Goal: Task Accomplishment & Management: Complete application form

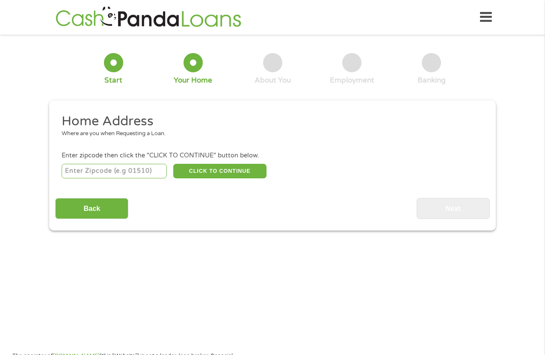
click at [88, 170] on input "number" at bounding box center [115, 171] width 106 height 15
type input "33025"
click at [213, 169] on button "CLICK TO CONTINUE" at bounding box center [219, 171] width 93 height 15
type input "33025"
type input "Hollywood"
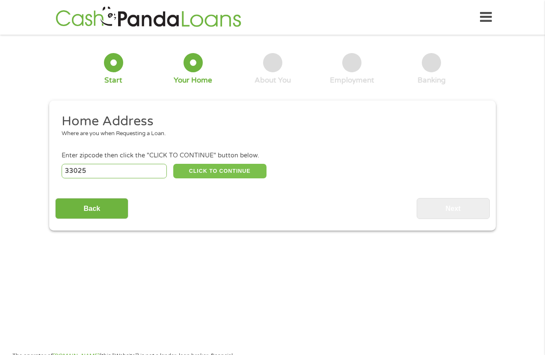
select select "[US_STATE]"
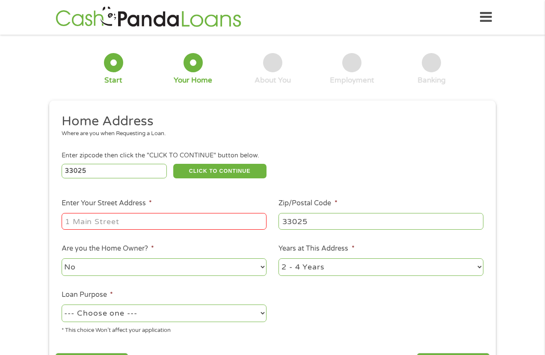
click at [146, 229] on input "Enter Your Street Address *" at bounding box center [164, 221] width 205 height 16
type input "[STREET_ADDRESS]"
drag, startPoint x: 200, startPoint y: 259, endPoint x: 195, endPoint y: 264, distance: 6.7
click at [200, 261] on select "No Yes" at bounding box center [164, 267] width 205 height 18
select select "yes"
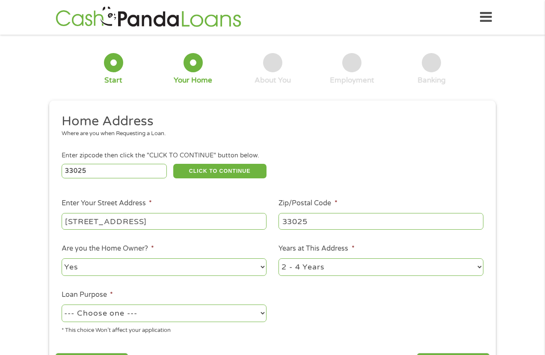
click at [62, 258] on select "No Yes" at bounding box center [164, 267] width 205 height 18
click at [184, 313] on select "--- Choose one --- Pay Bills Debt Consolidation Home Improvement Major Purchase…" at bounding box center [164, 314] width 205 height 18
select select "paybills"
click at [62, 305] on select "--- Choose one --- Pay Bills Debt Consolidation Home Improvement Major Purchase…" at bounding box center [164, 314] width 205 height 18
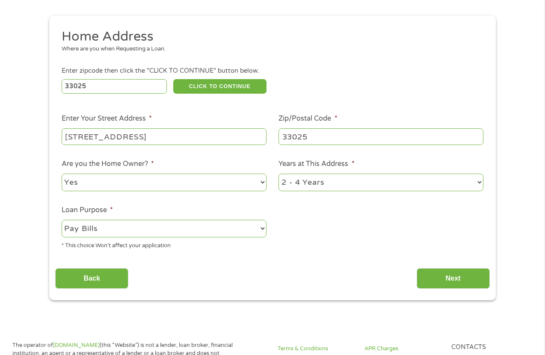
scroll to position [86, 0]
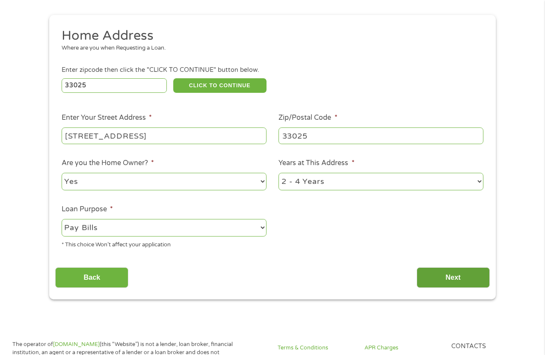
click at [458, 279] on input "Next" at bounding box center [453, 277] width 73 height 21
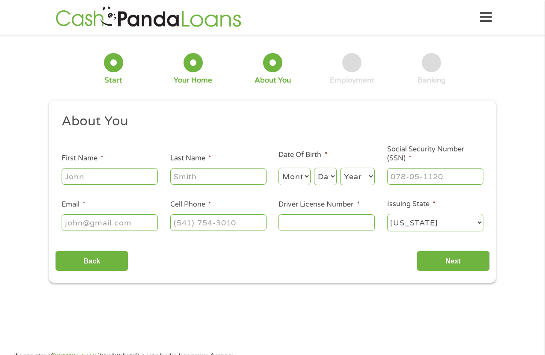
scroll to position [3, 3]
click at [111, 175] on input "First Name *" at bounding box center [110, 176] width 96 height 16
type input "[PERSON_NAME]"
click at [294, 178] on select "Month 1 2 3 4 5 6 7 8 9 10 11 12" at bounding box center [294, 177] width 32 height 18
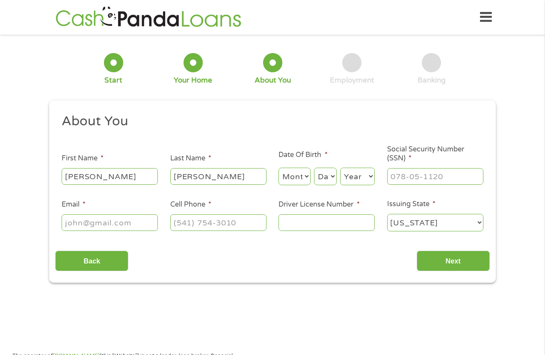
select select "6"
click at [278, 168] on select "Month 1 2 3 4 5 6 7 8 9 10 11 12" at bounding box center [294, 177] width 32 height 18
click at [331, 175] on select "Day 1 2 3 4 5 6 7 8 9 10 11 12 13 14 15 16 17 18 19 20 21 22 23 24 25 26 27 28 …" at bounding box center [325, 177] width 23 height 18
select select "3"
click at [314, 168] on select "Day 1 2 3 4 5 6 7 8 9 10 11 12 13 14 15 16 17 18 19 20 21 22 23 24 25 26 27 28 …" at bounding box center [325, 177] width 23 height 18
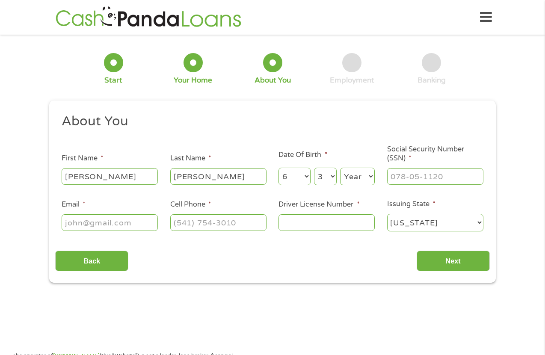
click at [359, 178] on select "Year [DATE] 2006 2005 2004 2003 2002 2001 2000 1999 1998 1997 1996 1995 1994 19…" at bounding box center [357, 177] width 35 height 18
select select "1971"
click at [340, 168] on select "Year [DATE] 2006 2005 2004 2003 2002 2001 2000 1999 1998 1997 1996 1995 1994 19…" at bounding box center [357, 177] width 35 height 18
click at [401, 175] on input "___-__-____" at bounding box center [435, 176] width 96 height 16
type input "591-40-8713"
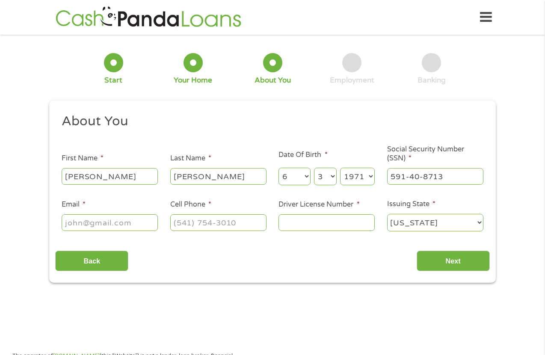
click at [108, 224] on input "Email *" at bounding box center [110, 222] width 96 height 16
type input "[EMAIL_ADDRESS][DOMAIN_NAME]"
type input "[PHONE_NUMBER]"
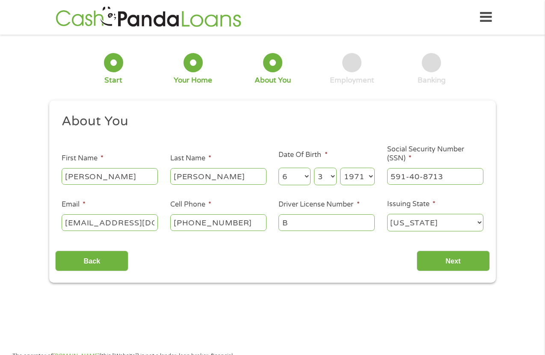
click at [317, 222] on input "B" at bounding box center [326, 222] width 96 height 16
type input "B653-781-71-703-0"
click at [455, 255] on input "Next" at bounding box center [453, 261] width 73 height 21
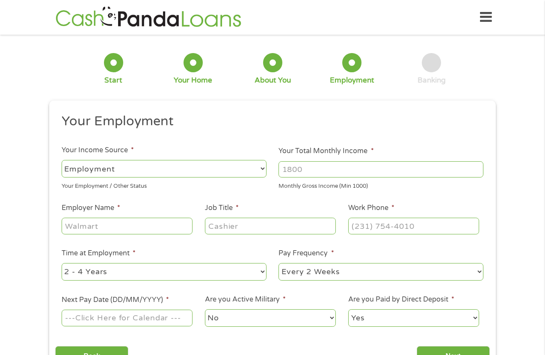
scroll to position [3, 3]
click at [104, 321] on input "Next Pay Date (DD/MM/YYYY) *" at bounding box center [127, 318] width 131 height 16
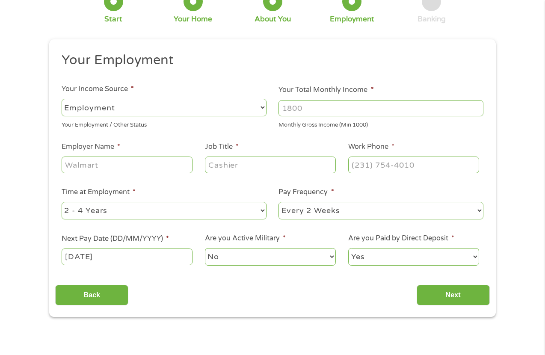
scroll to position [86, 0]
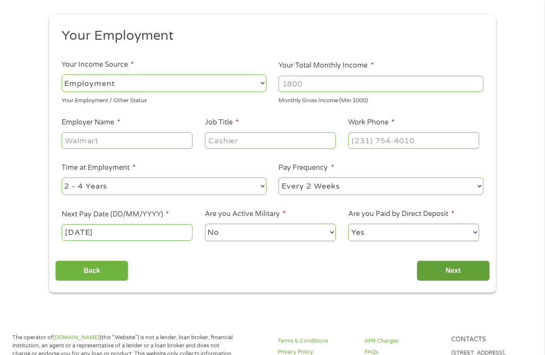
type input "[DATE]"
click at [456, 271] on input "Next" at bounding box center [453, 271] width 73 height 21
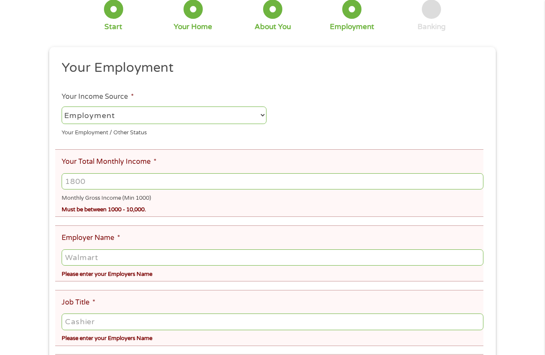
scroll to position [0, 0]
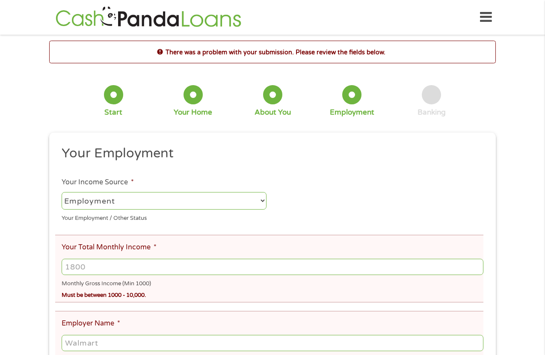
click at [102, 268] on input "Your Total Monthly Income *" at bounding box center [273, 267] width 422 height 16
drag, startPoint x: 95, startPoint y: 266, endPoint x: 35, endPoint y: 268, distance: 59.9
click at [35, 268] on div "There was a problem with your submission. Please review the fields below. 1 Sta…" at bounding box center [272, 344] width 545 height 606
type input "7200"
click at [131, 344] on input "Employer Name *" at bounding box center [273, 343] width 422 height 16
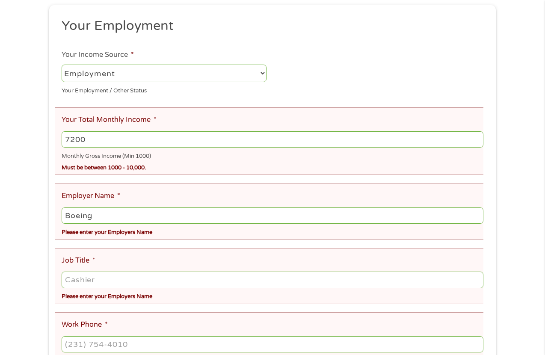
scroll to position [128, 0]
type input "Boeing"
click at [75, 277] on input "Job Title *" at bounding box center [273, 279] width 422 height 16
type input "D"
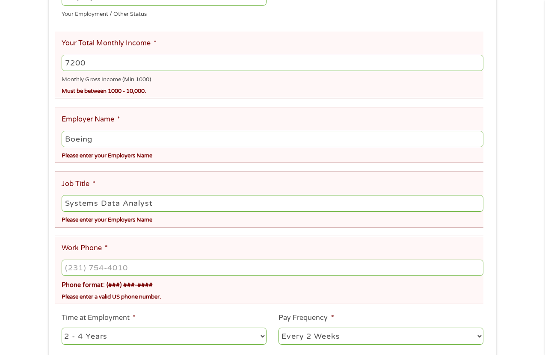
scroll to position [214, 0]
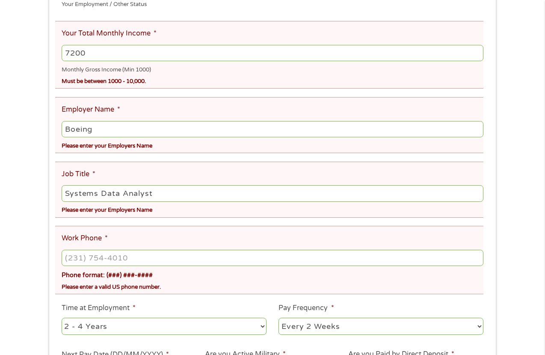
type input "Systems Data Analyst"
click at [77, 254] on input "(___) ___-____" at bounding box center [273, 258] width 422 height 16
type input "[PHONE_NUMBER]"
click at [258, 328] on select "--- Choose one --- 1 Year or less 1 - 2 Years 2 - 4 Years Over 4 Years" at bounding box center [164, 327] width 205 height 18
select select "60months"
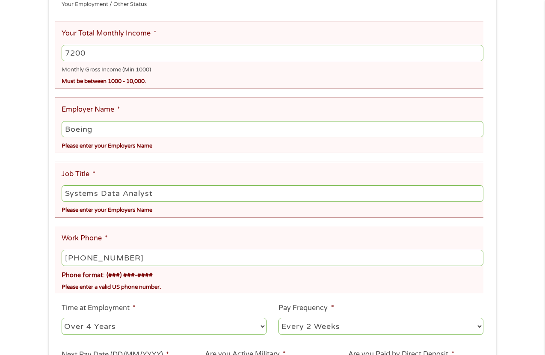
click at [62, 318] on select "--- Choose one --- 1 Year or less 1 - 2 Years 2 - 4 Years Over 4 Years" at bounding box center [164, 327] width 205 height 18
click at [369, 327] on select "--- Choose one --- Every 2 Weeks Every Week Monthly Semi-Monthly" at bounding box center [380, 327] width 205 height 18
click at [278, 318] on select "--- Choose one --- Every 2 Weeks Every Week Monthly Semi-Monthly" at bounding box center [380, 327] width 205 height 18
click at [210, 294] on li "Work Phone * [PHONE_NUMBER] Phone format: (###) ###-#### Please enter a valid U…" at bounding box center [269, 260] width 428 height 68
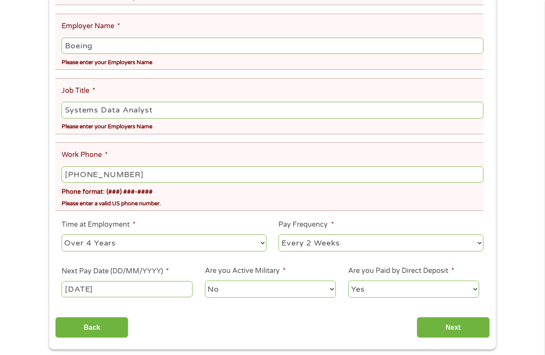
scroll to position [299, 0]
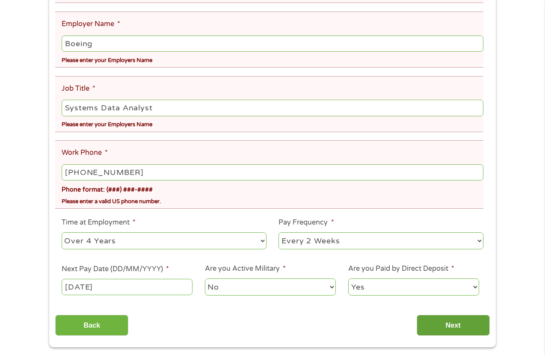
click at [444, 334] on input "Next" at bounding box center [453, 325] width 73 height 21
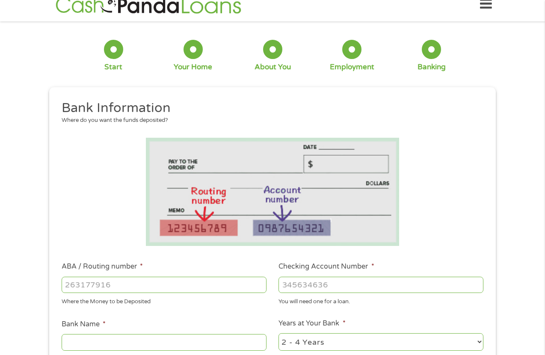
scroll to position [0, 0]
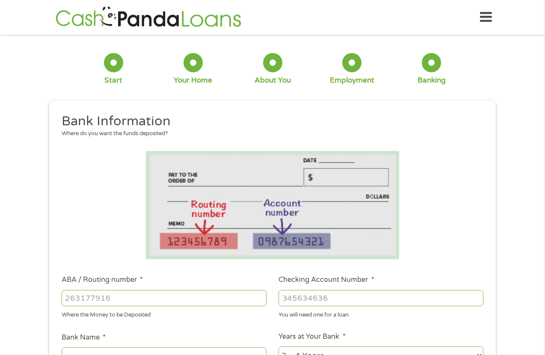
click at [104, 287] on li "ABA / Routing number * Where the Money to be Deposited" at bounding box center [163, 297] width 217 height 44
click at [112, 302] on input "ABA / Routing number *" at bounding box center [164, 298] width 205 height 16
type input "226076135"
type input "PEOPLES ALLIANCE FCU"
type input "226076135"
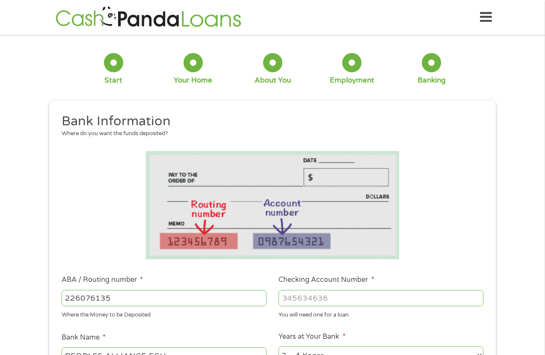
click at [306, 299] on input "Checking Account Number *" at bounding box center [380, 298] width 205 height 16
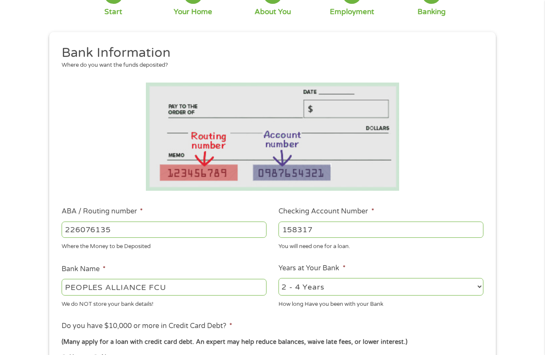
scroll to position [86, 0]
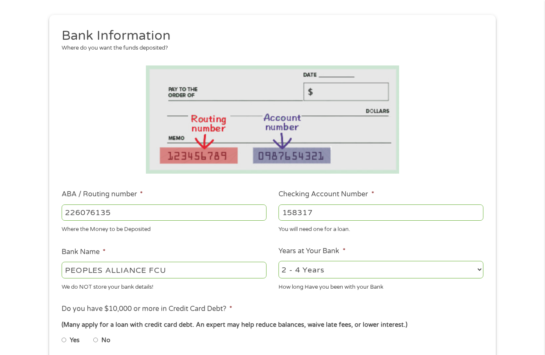
click at [308, 208] on input "158317" at bounding box center [380, 212] width 205 height 16
drag, startPoint x: 332, startPoint y: 213, endPoint x: 246, endPoint y: 210, distance: 86.0
click at [246, 211] on ul "Bank Information Where do you want the funds deposited? ABA / Routing number * …" at bounding box center [272, 240] width 434 height 426
type input "2340001583172"
click at [444, 268] on select "2 - 4 Years 6 - 12 Months 1 - 2 Years Over 4 Years" at bounding box center [380, 270] width 205 height 18
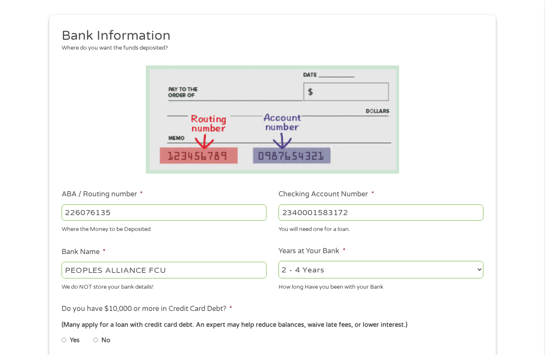
select select "60months"
click at [278, 261] on select "2 - 4 Years 6 - 12 Months 1 - 2 Years Over 4 Years" at bounding box center [380, 270] width 205 height 18
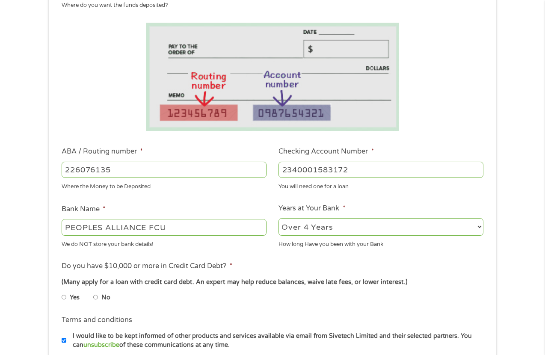
click at [64, 298] on input "Yes" at bounding box center [64, 297] width 5 height 14
radio input "true"
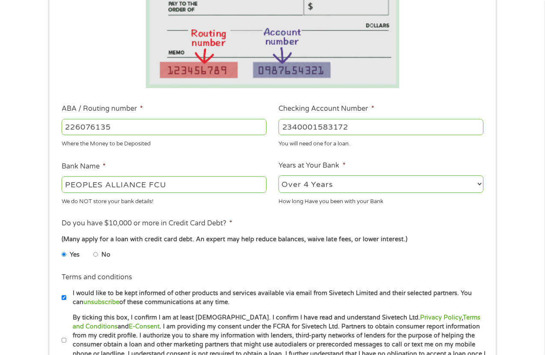
scroll to position [214, 0]
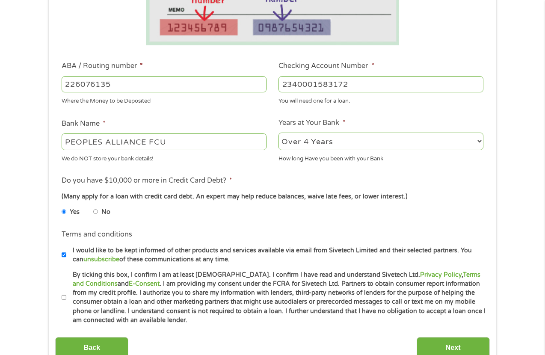
click at [63, 255] on input "I would like to be kept informed of other products and services available via e…" at bounding box center [64, 255] width 5 height 14
checkbox input "false"
click at [66, 297] on label "By ticking this box, I confirm I am at least [DEMOGRAPHIC_DATA]. I confirm I ha…" at bounding box center [276, 297] width 420 height 55
click at [66, 297] on input "By ticking this box, I confirm I am at least [DEMOGRAPHIC_DATA]. I confirm I ha…" at bounding box center [64, 298] width 5 height 14
checkbox input "true"
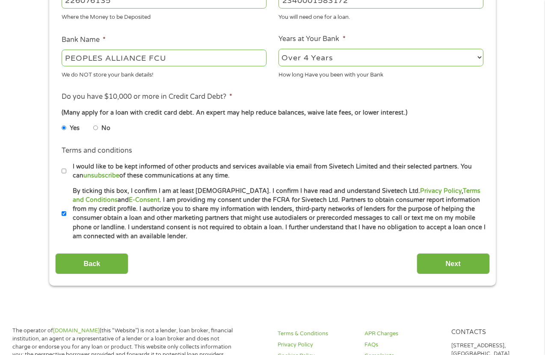
scroll to position [299, 0]
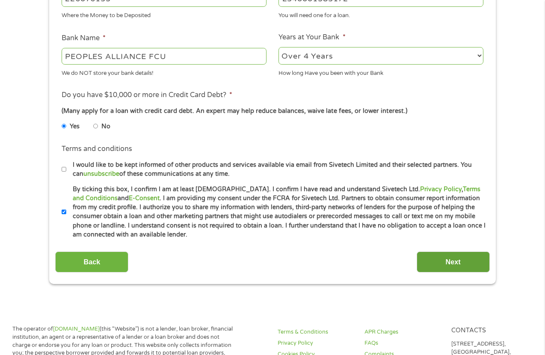
click at [461, 266] on input "Next" at bounding box center [453, 262] width 73 height 21
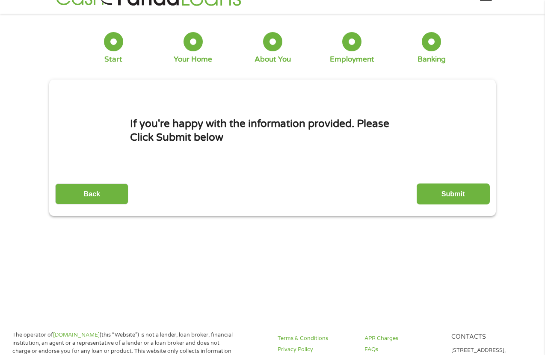
scroll to position [0, 0]
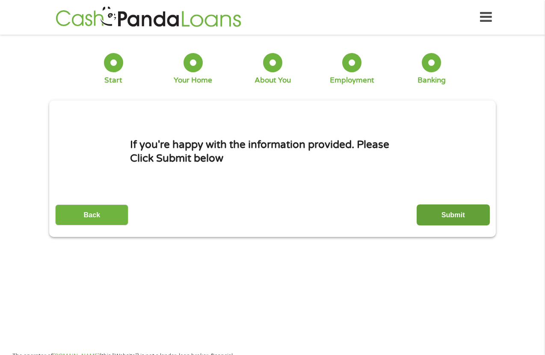
click at [452, 216] on input "Submit" at bounding box center [453, 214] width 73 height 21
